Goal: Task Accomplishment & Management: Use online tool/utility

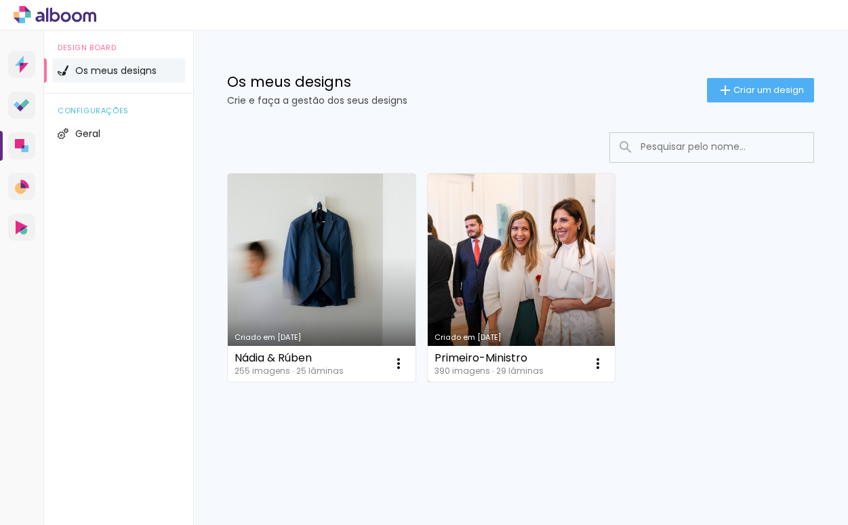
click at [521, 309] on link "Criado em [DATE]" at bounding box center [522, 278] width 188 height 208
